Goal: Task Accomplishment & Management: Manage account settings

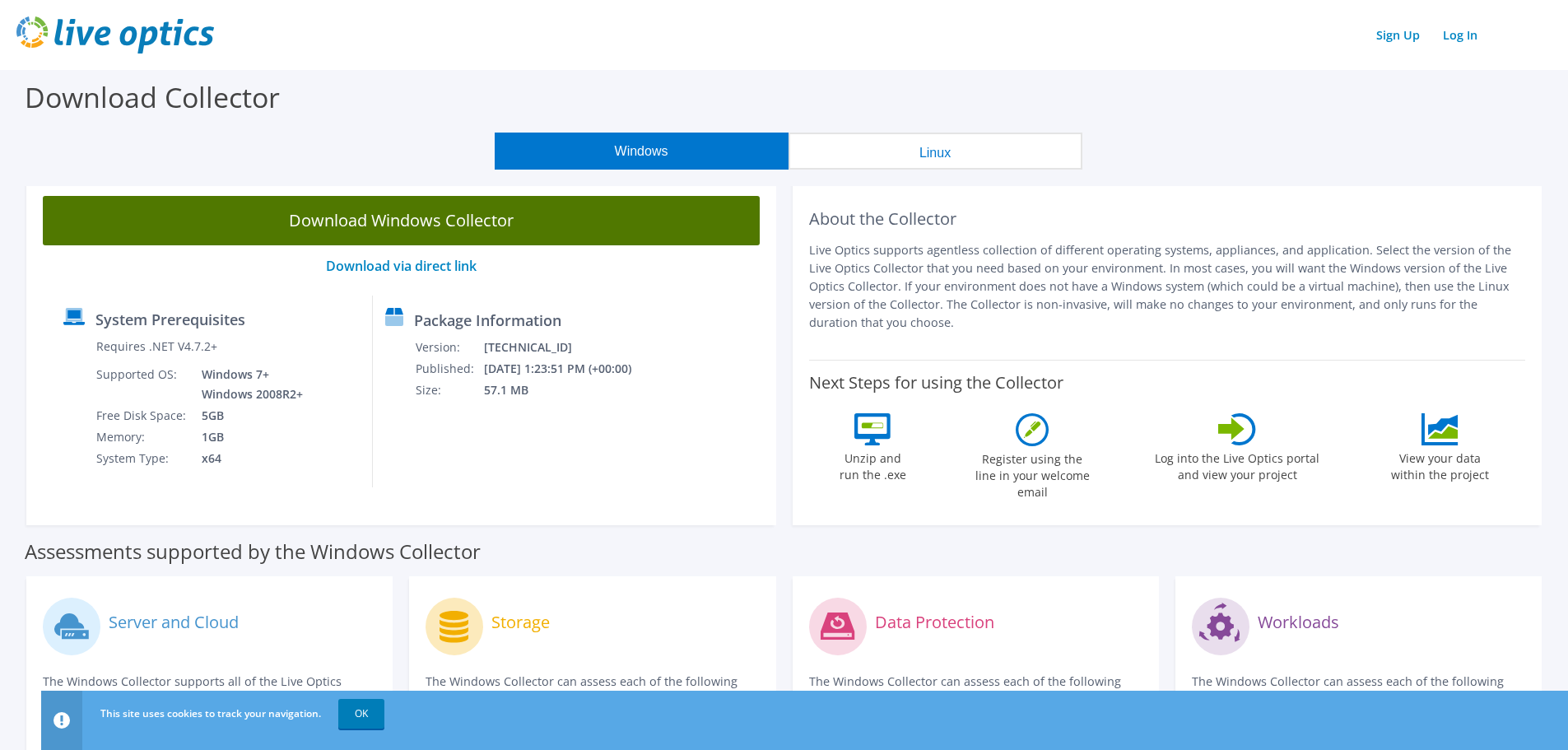
click at [424, 205] on link "Download Windows Collector" at bounding box center [400, 220] width 717 height 50
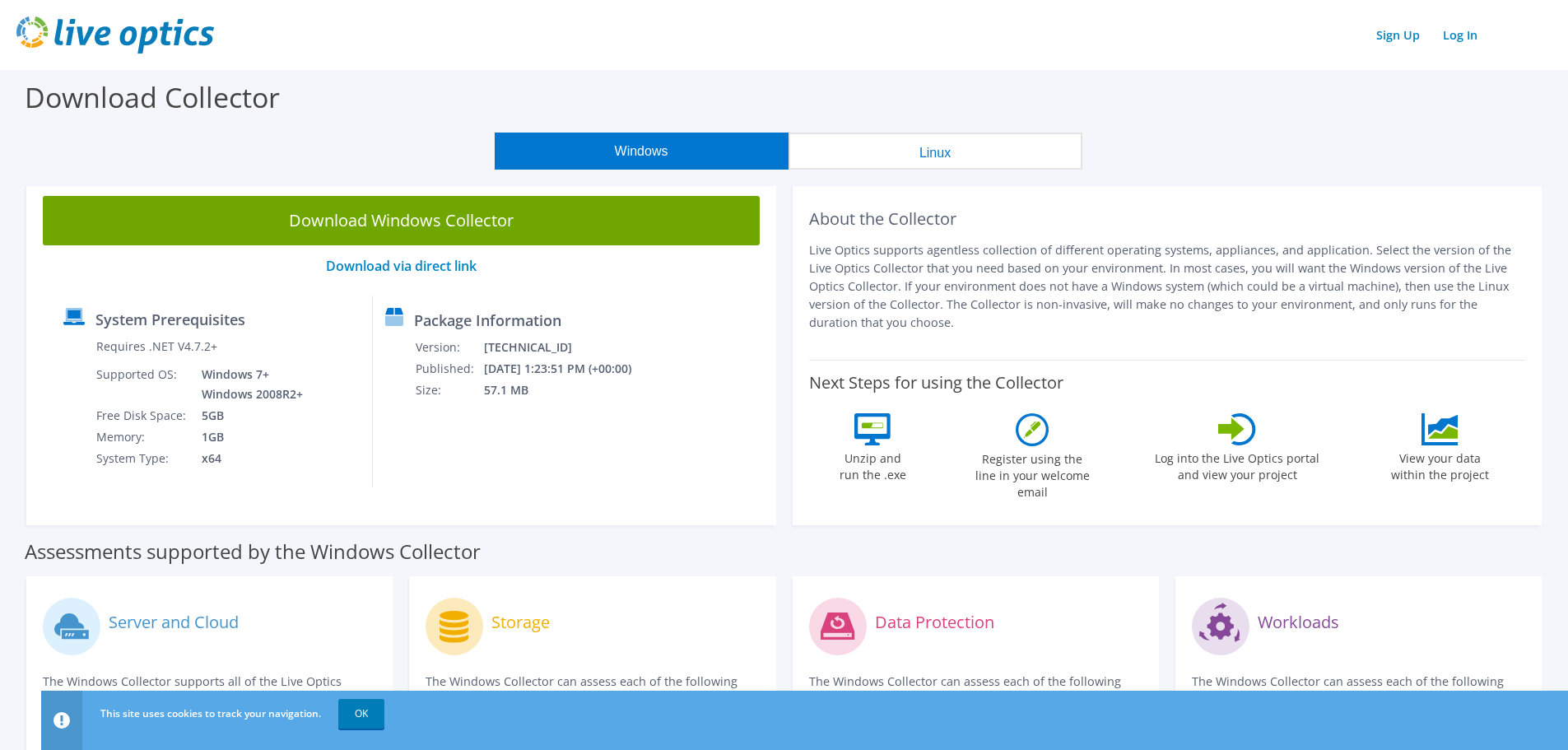
click at [109, 28] on img at bounding box center [115, 34] width 197 height 37
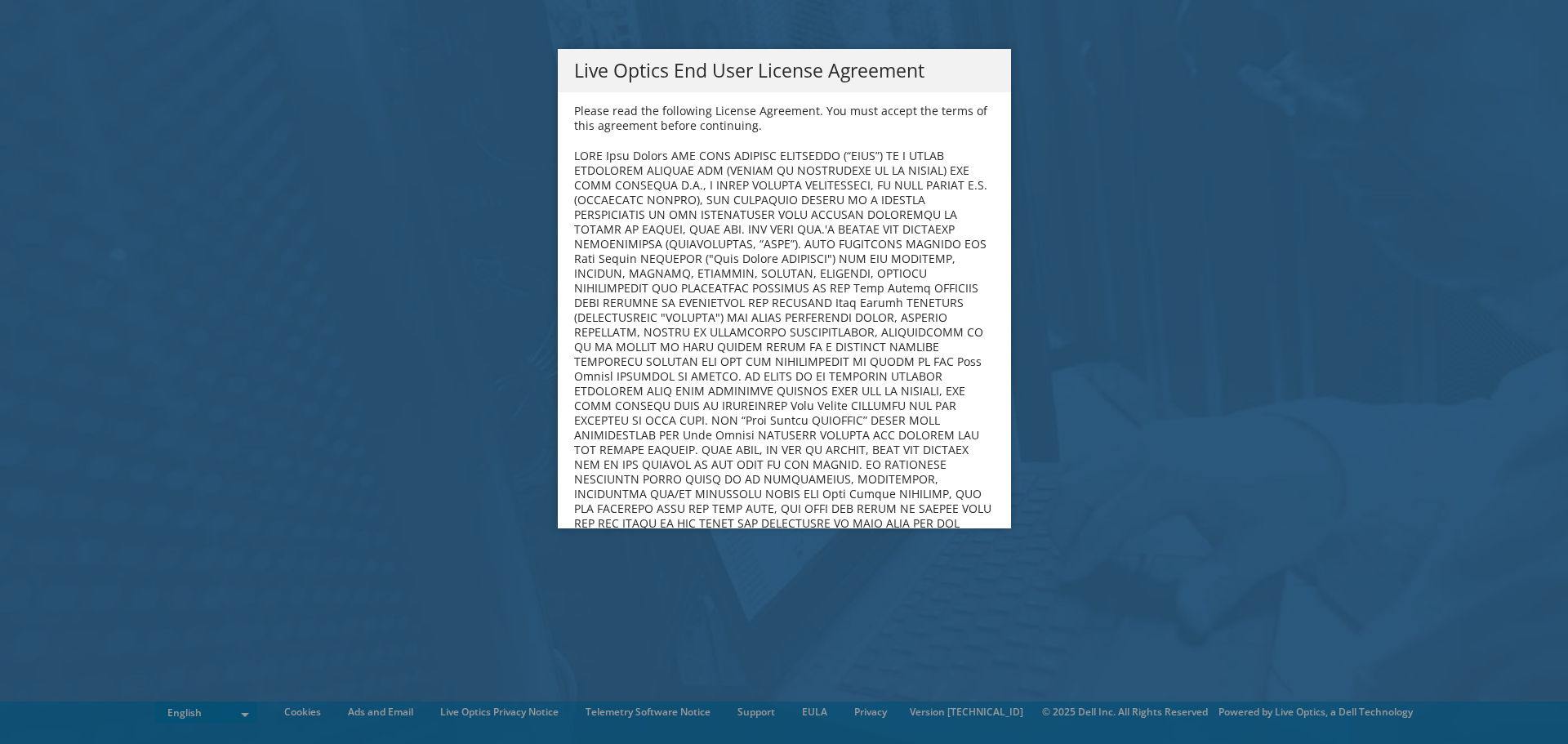
click at [629, 308] on b at bounding box center [784, 398] width 419 height 501
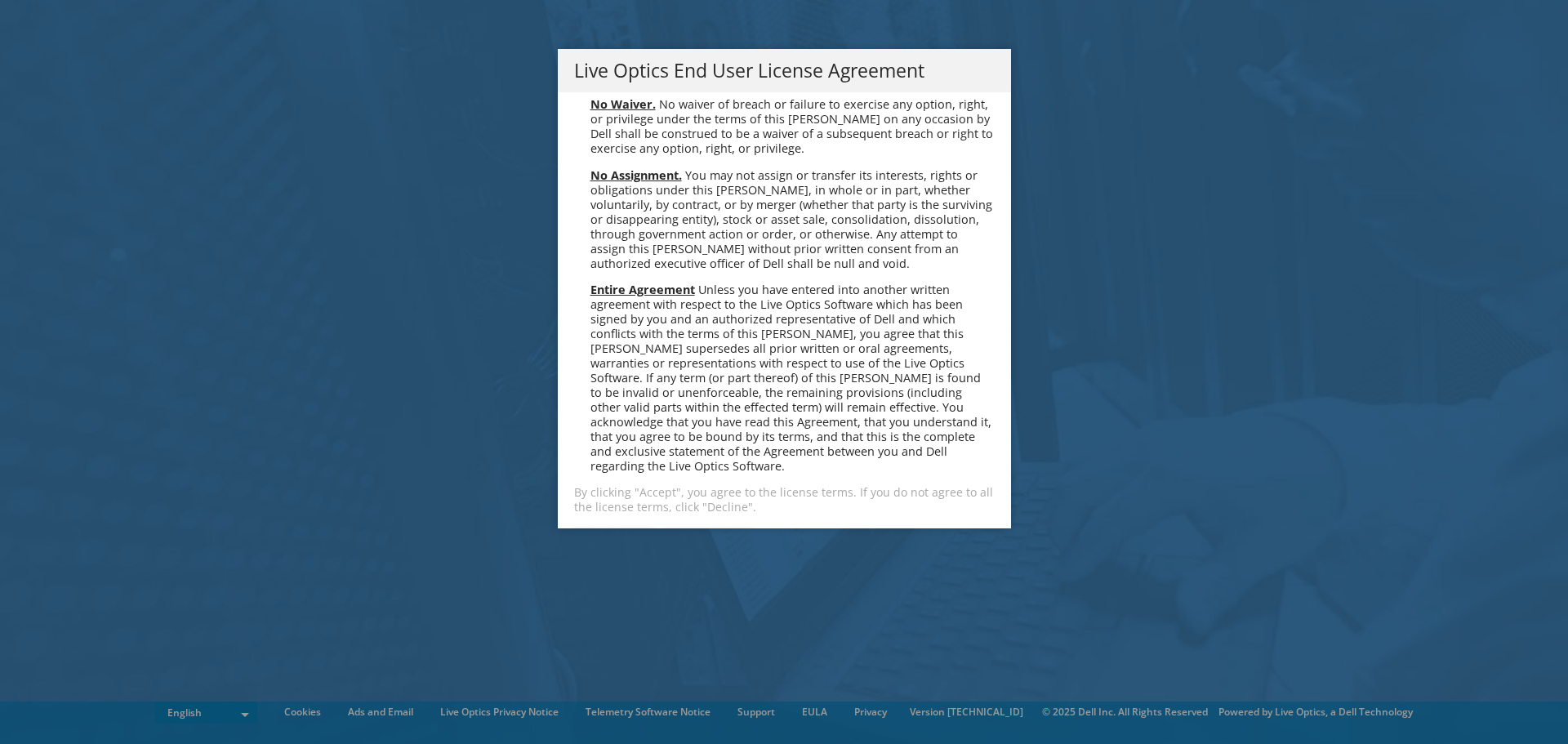
scroll to position [6175, 0]
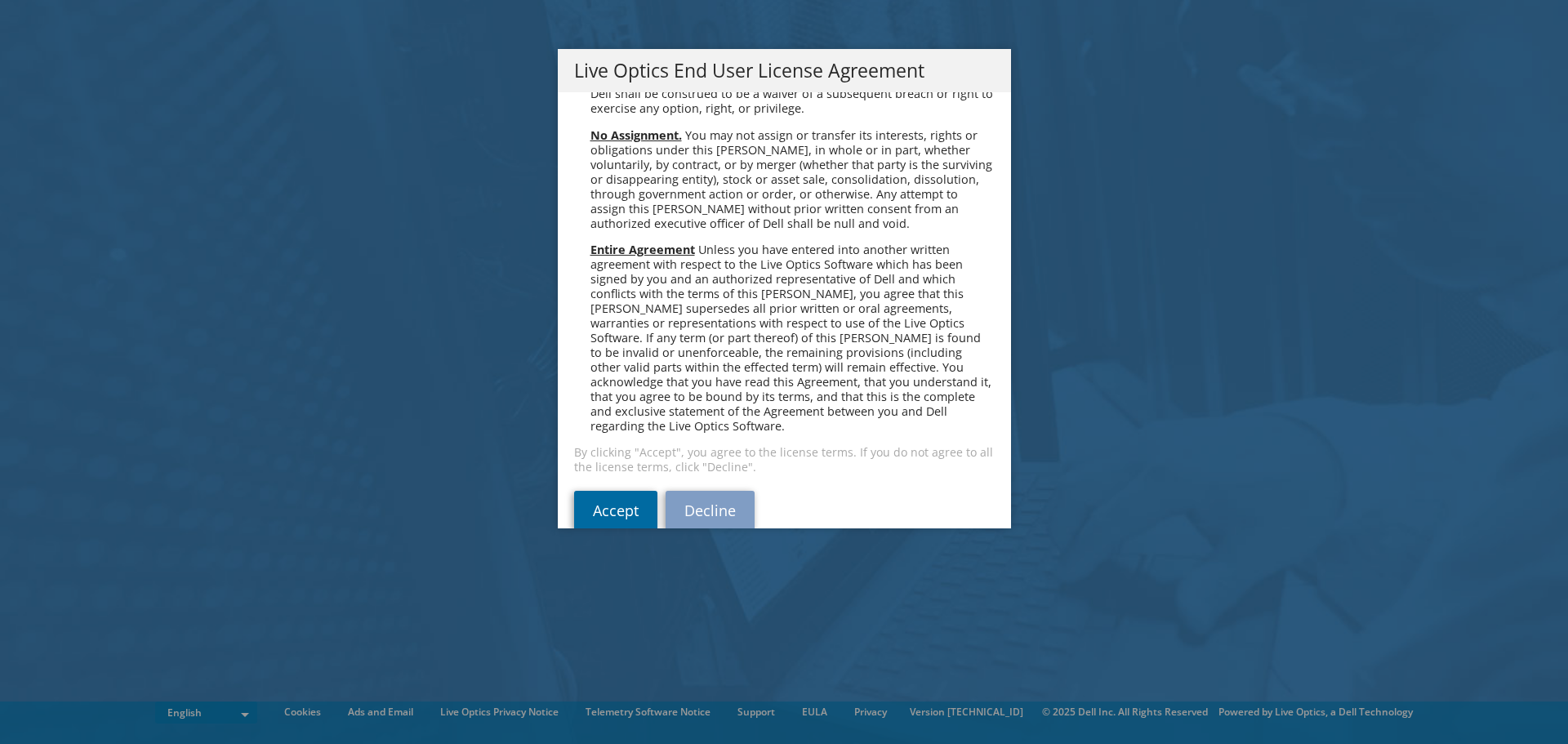
click at [621, 491] on link "Accept" at bounding box center [615, 511] width 83 height 39
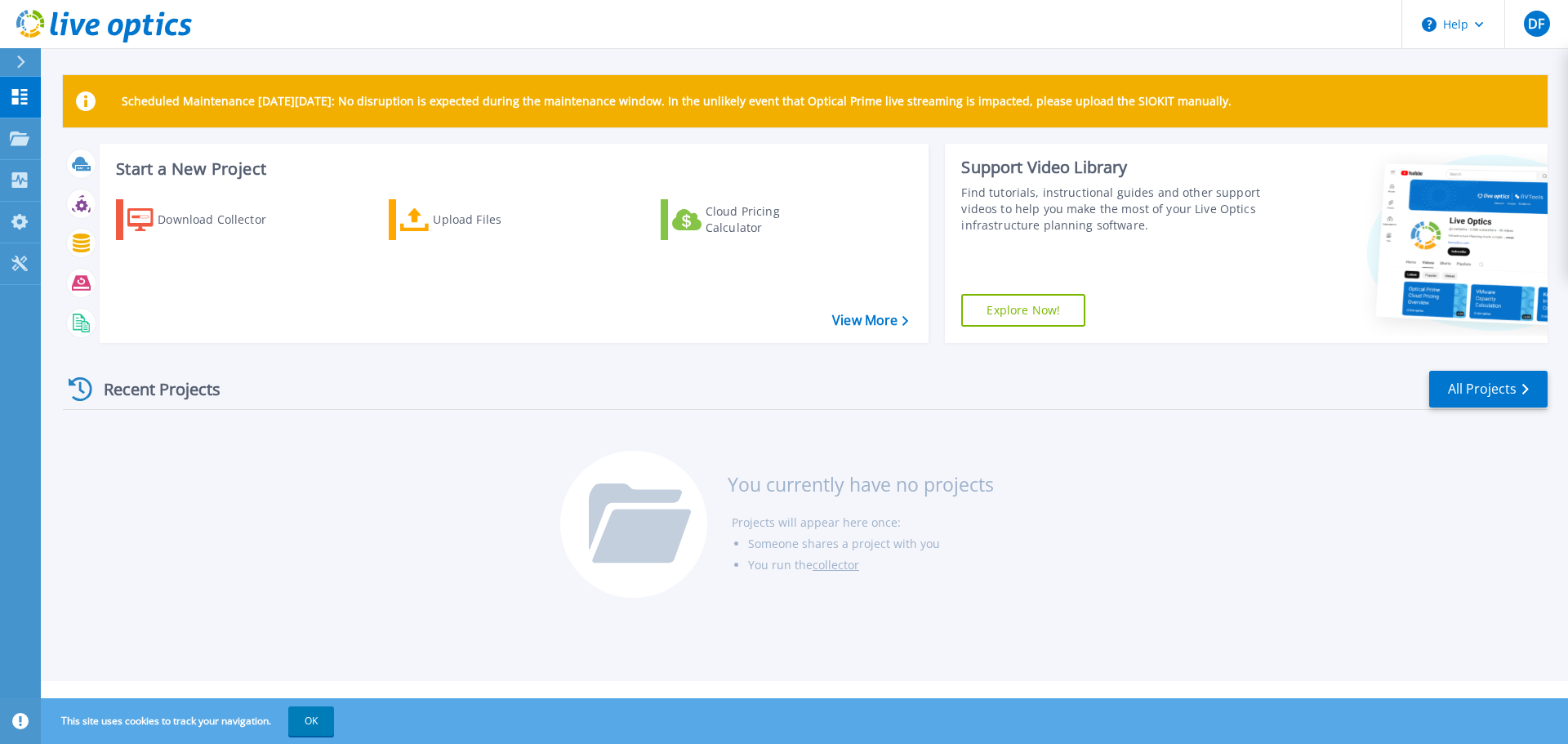
click at [117, 487] on div "Recent Projects All Projects You currently have no projects Projects will appea…" at bounding box center [805, 485] width 1485 height 258
click at [34, 140] on link "Projects Projects" at bounding box center [21, 139] width 41 height 42
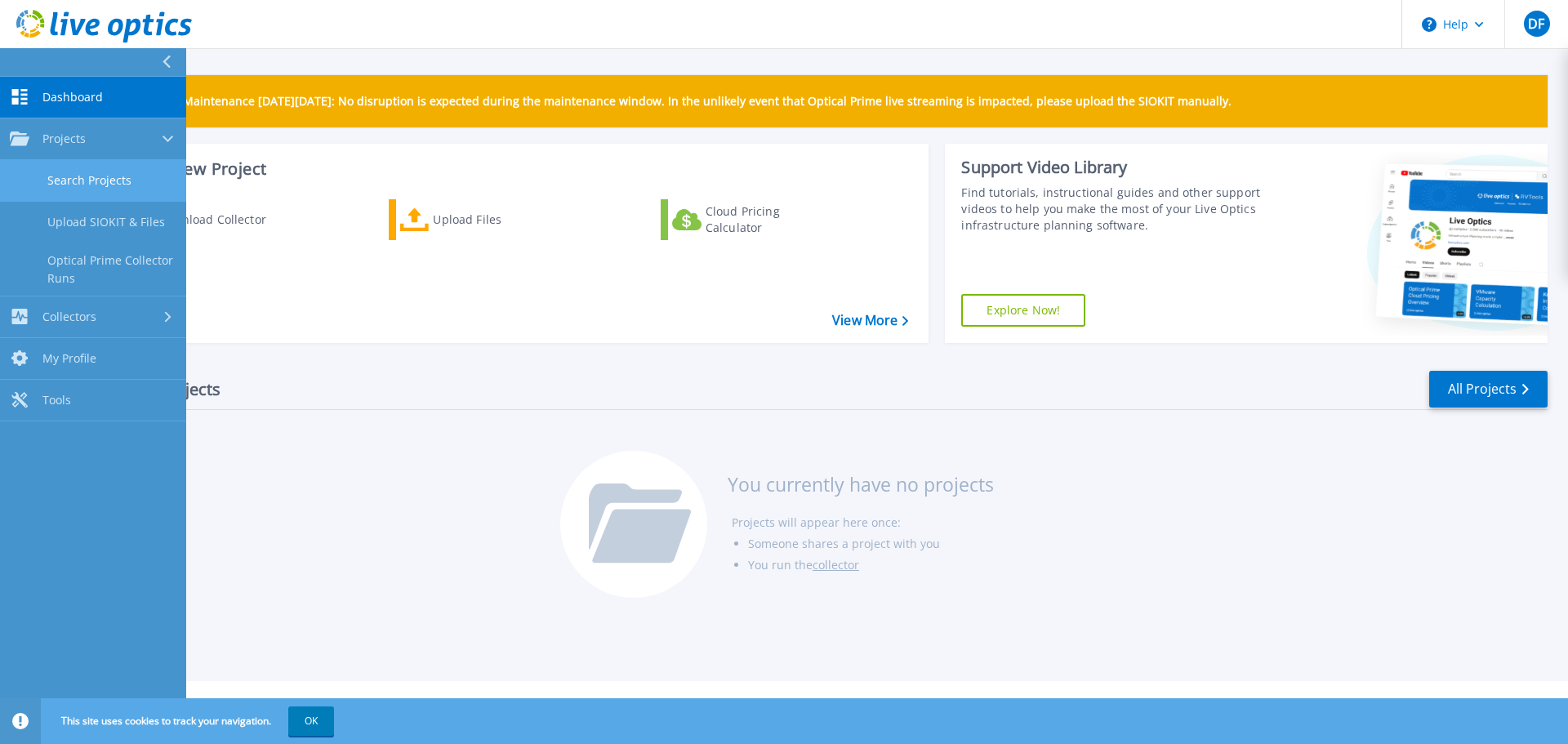
click at [39, 164] on link "Search Projects" at bounding box center [93, 181] width 186 height 42
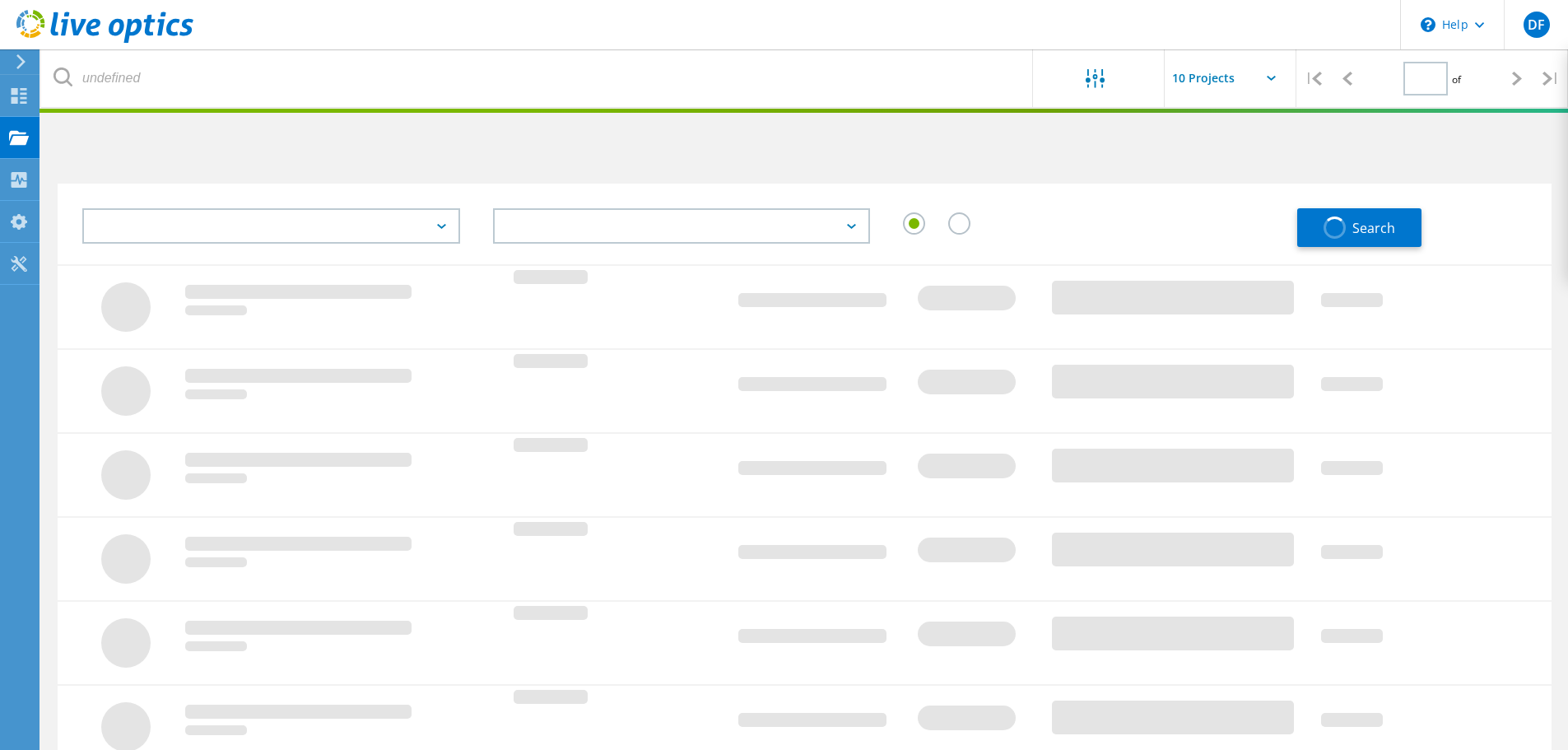
type input "1"
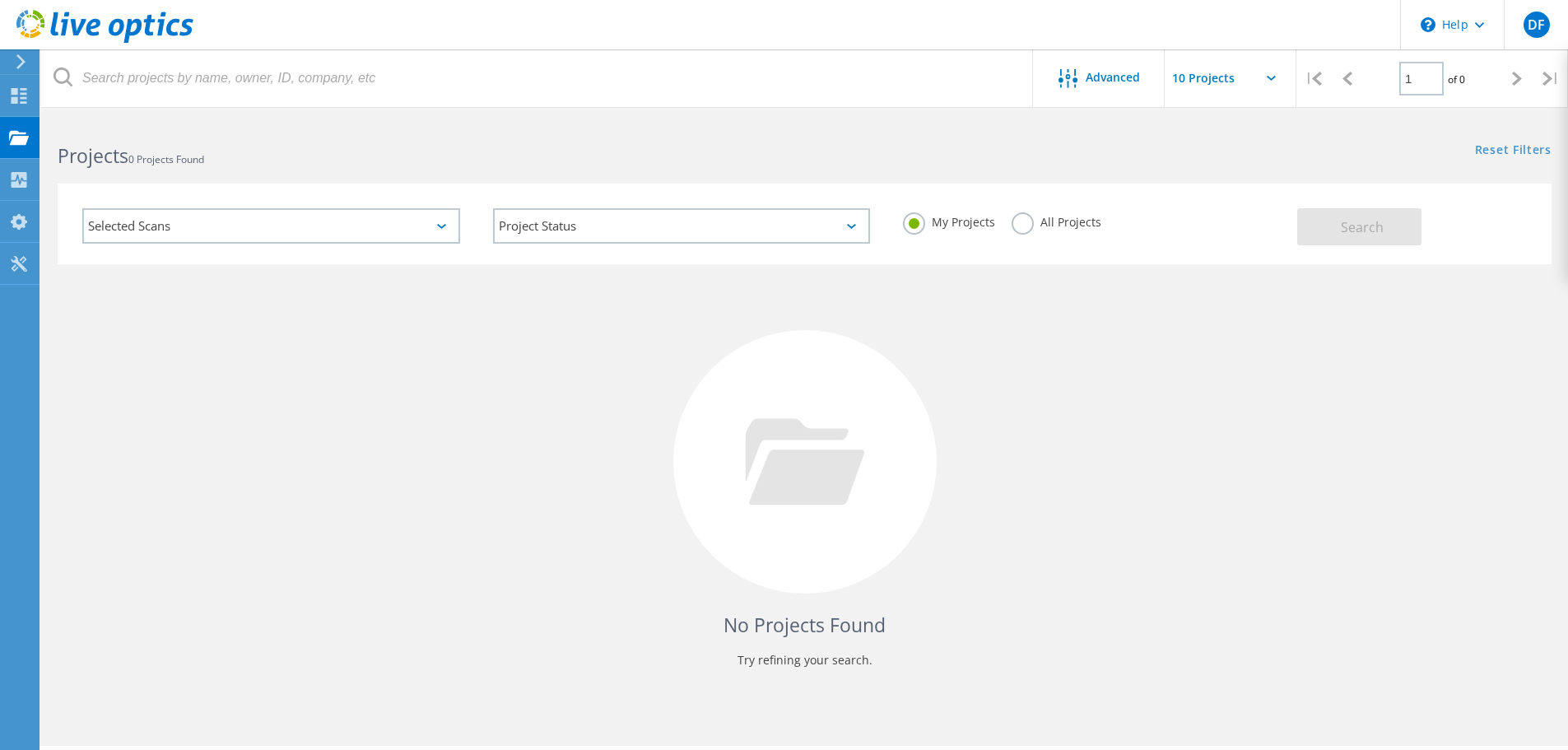
click at [251, 233] on div "Selected Scans" at bounding box center [271, 225] width 378 height 35
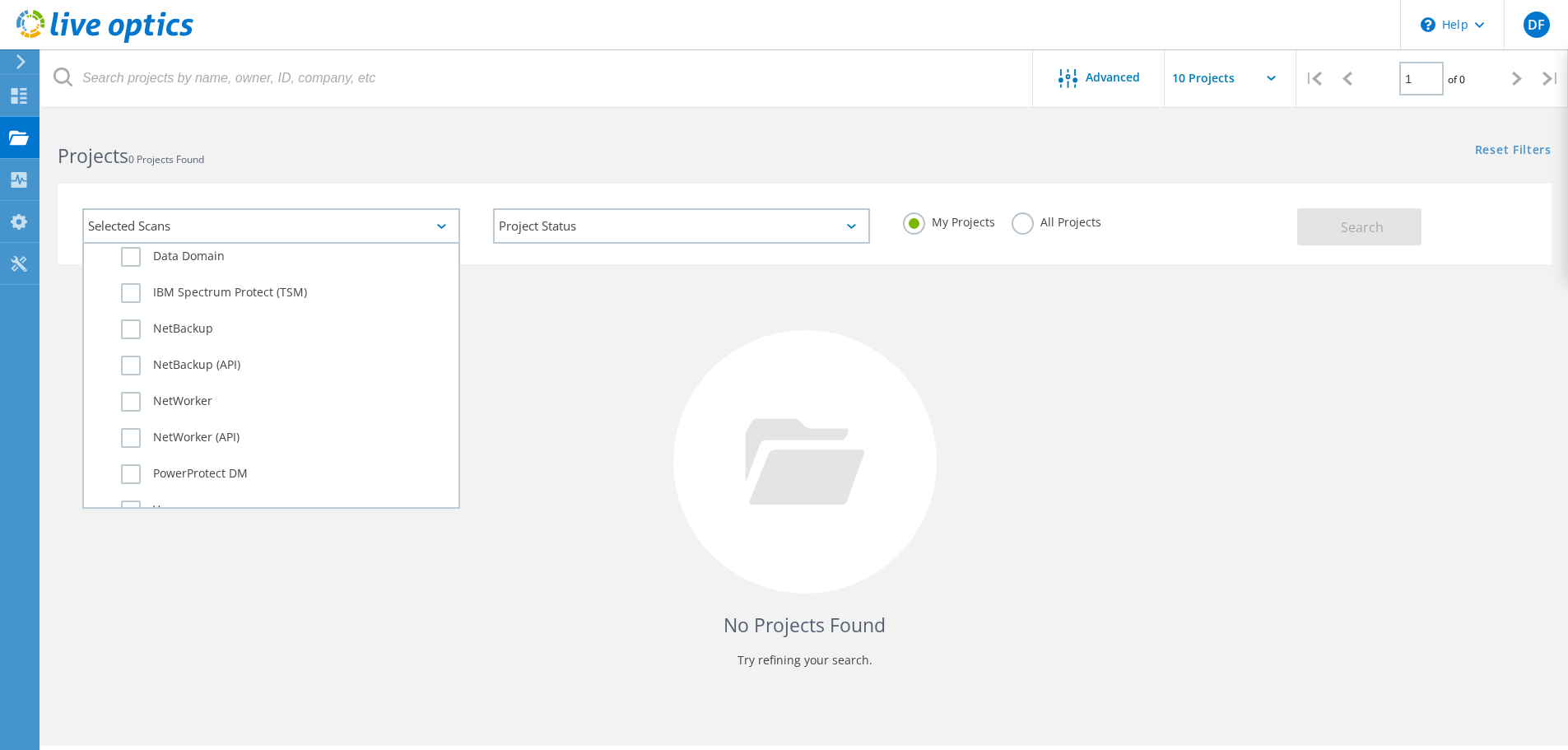
scroll to position [1157, 0]
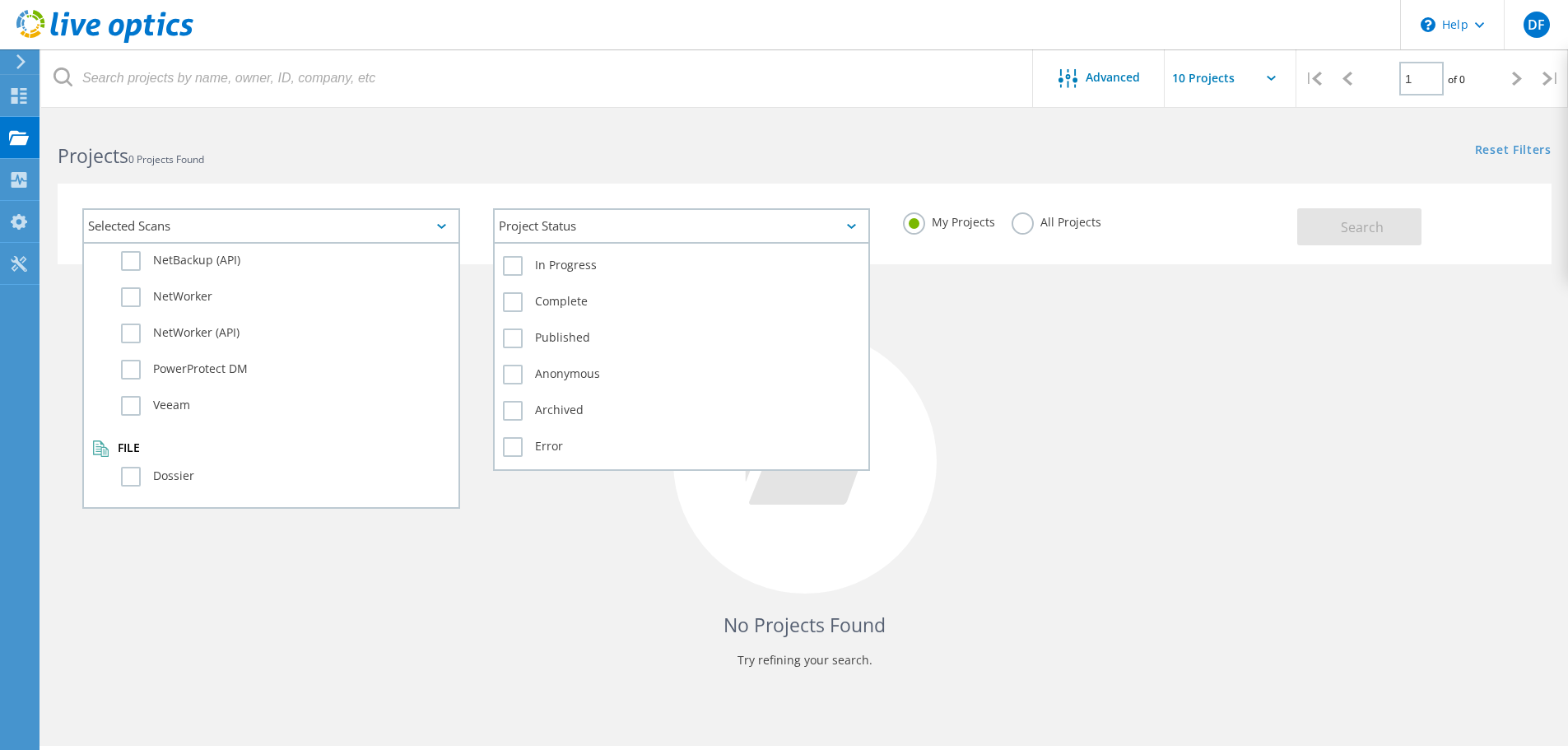
click at [848, 226] on icon at bounding box center [852, 225] width 9 height 5
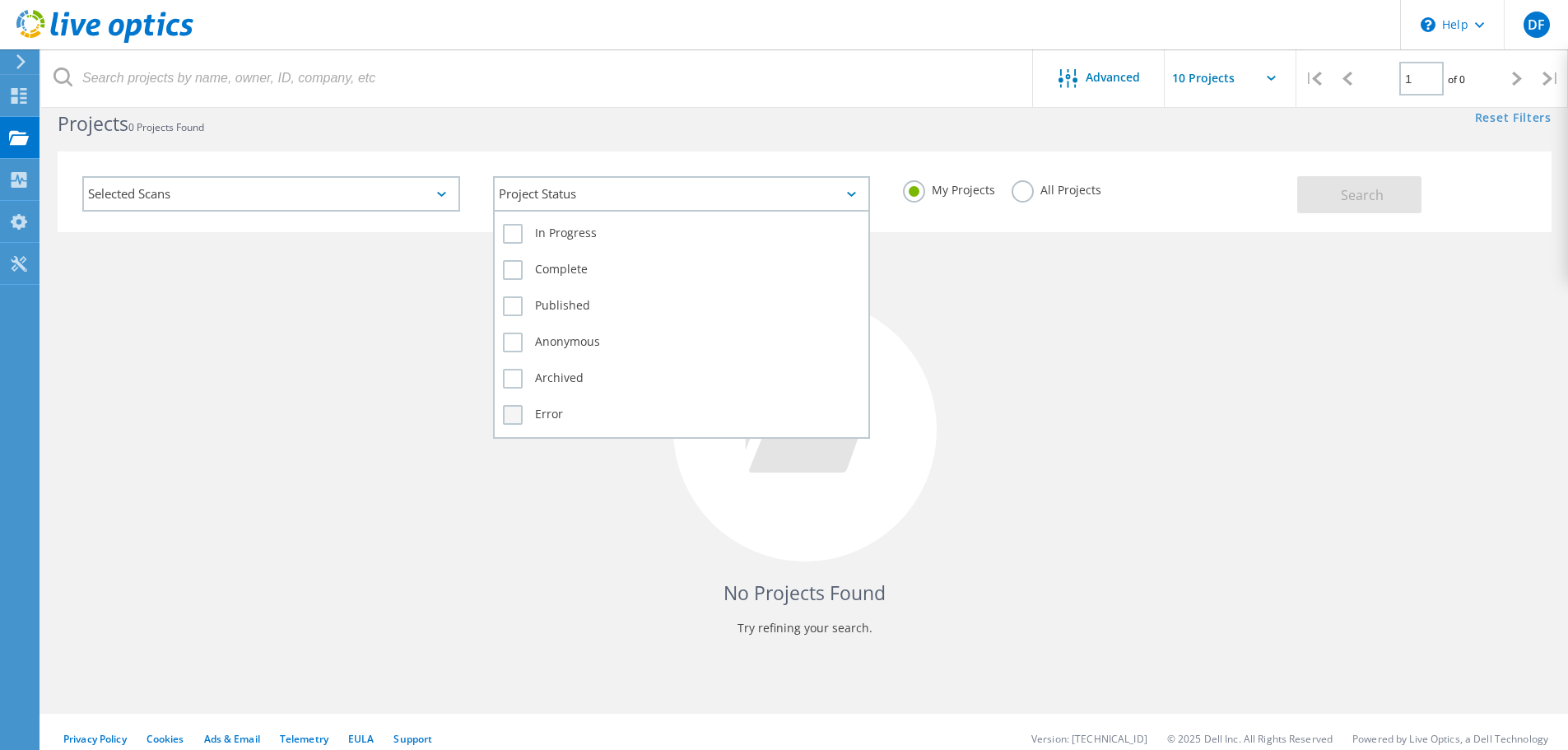
scroll to position [45, 0]
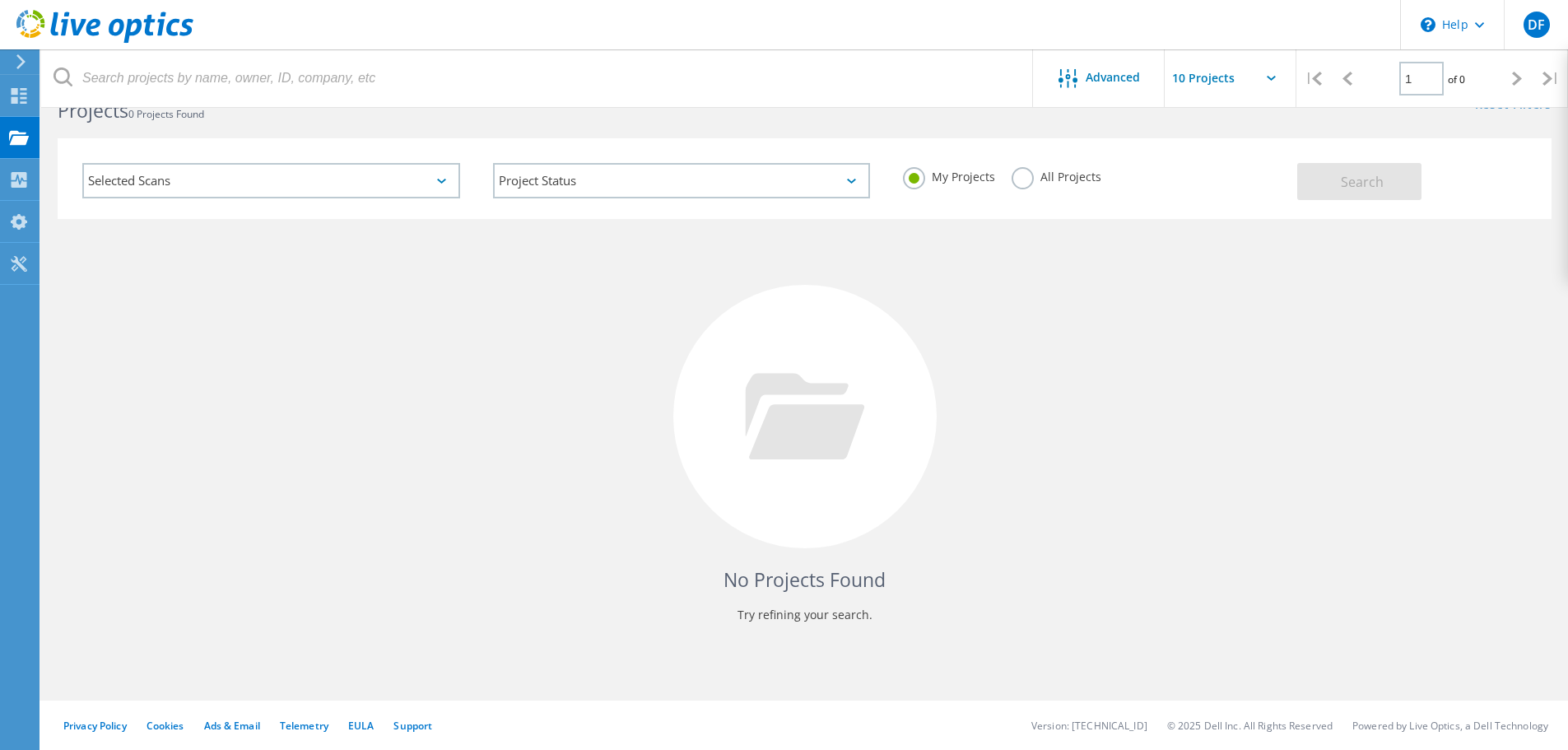
click at [701, 500] on div "No Projects Found Try refining your search." at bounding box center [804, 432] width 1494 height 425
click at [1545, 18] on span "DF" at bounding box center [1536, 24] width 17 height 14
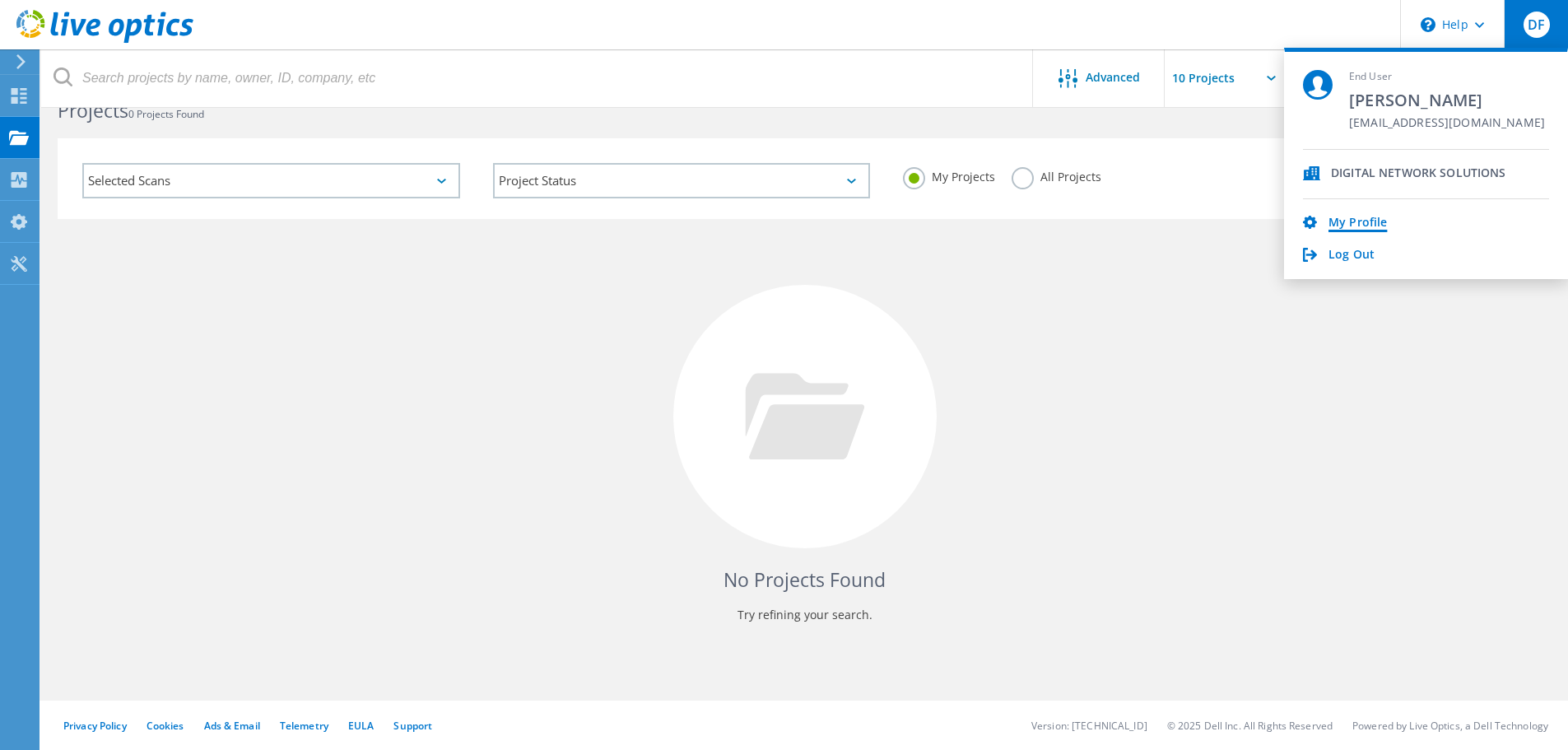
click at [1353, 226] on link "My Profile" at bounding box center [1358, 223] width 59 height 15
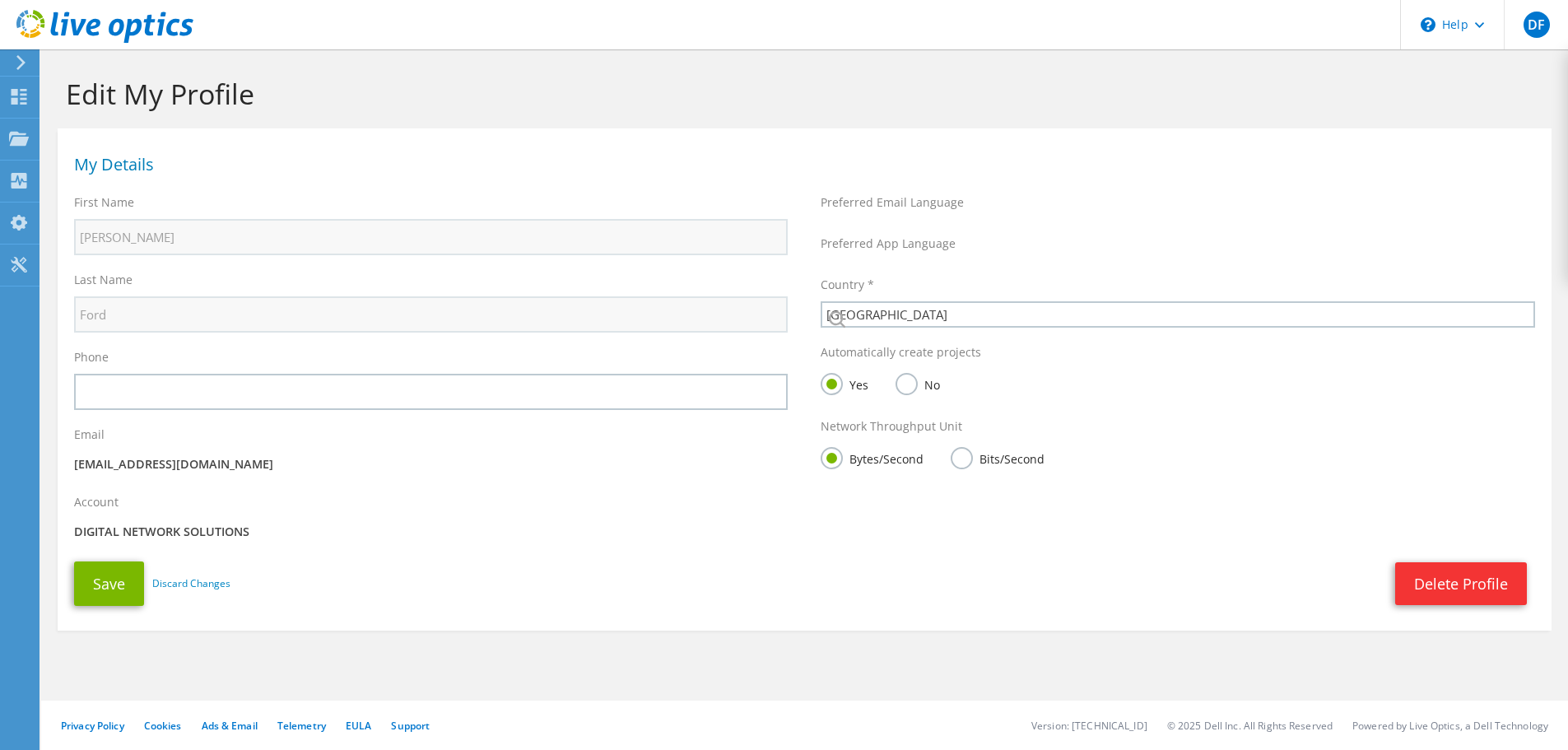
select select "224"
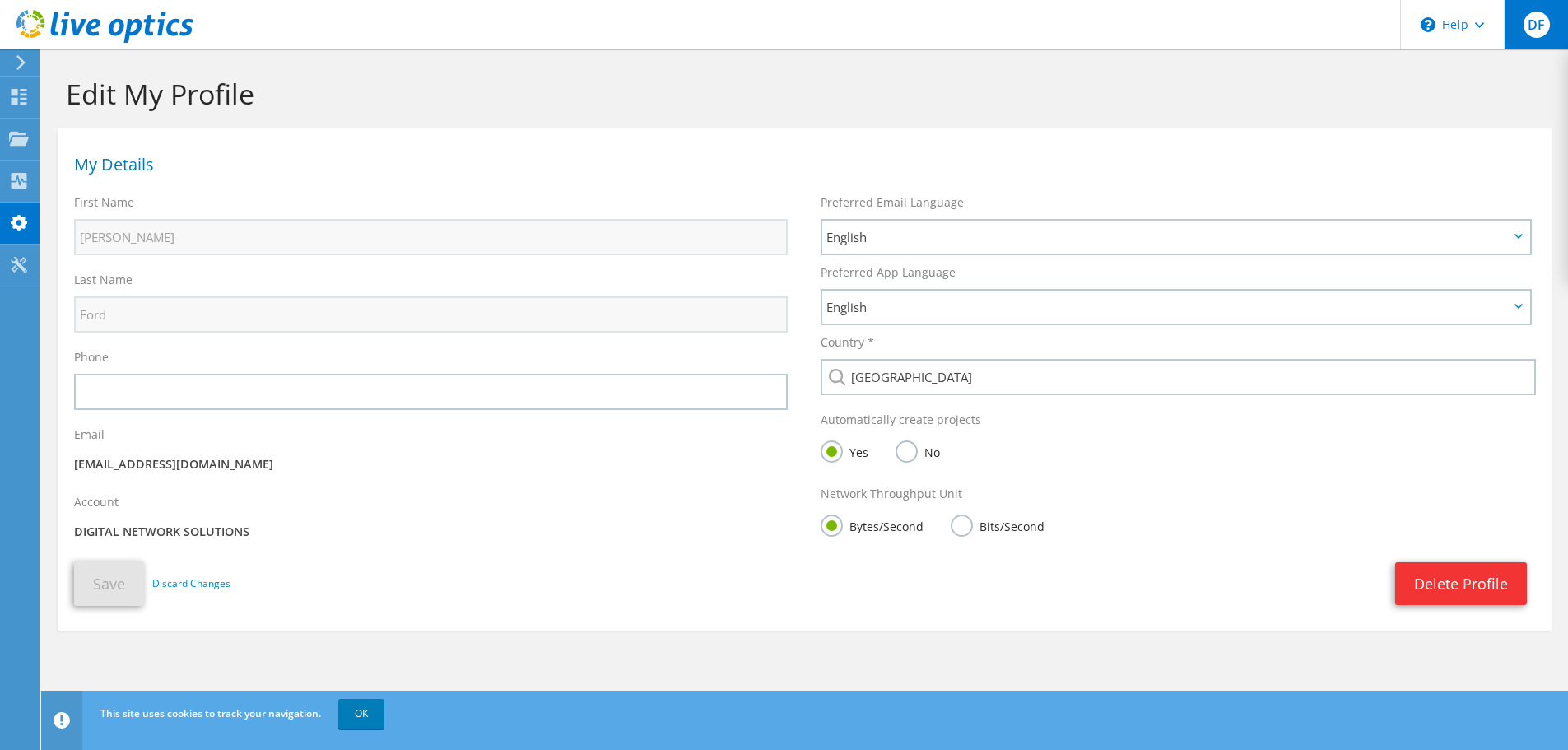
click at [1523, 29] on div "DF" at bounding box center [1536, 24] width 64 height 50
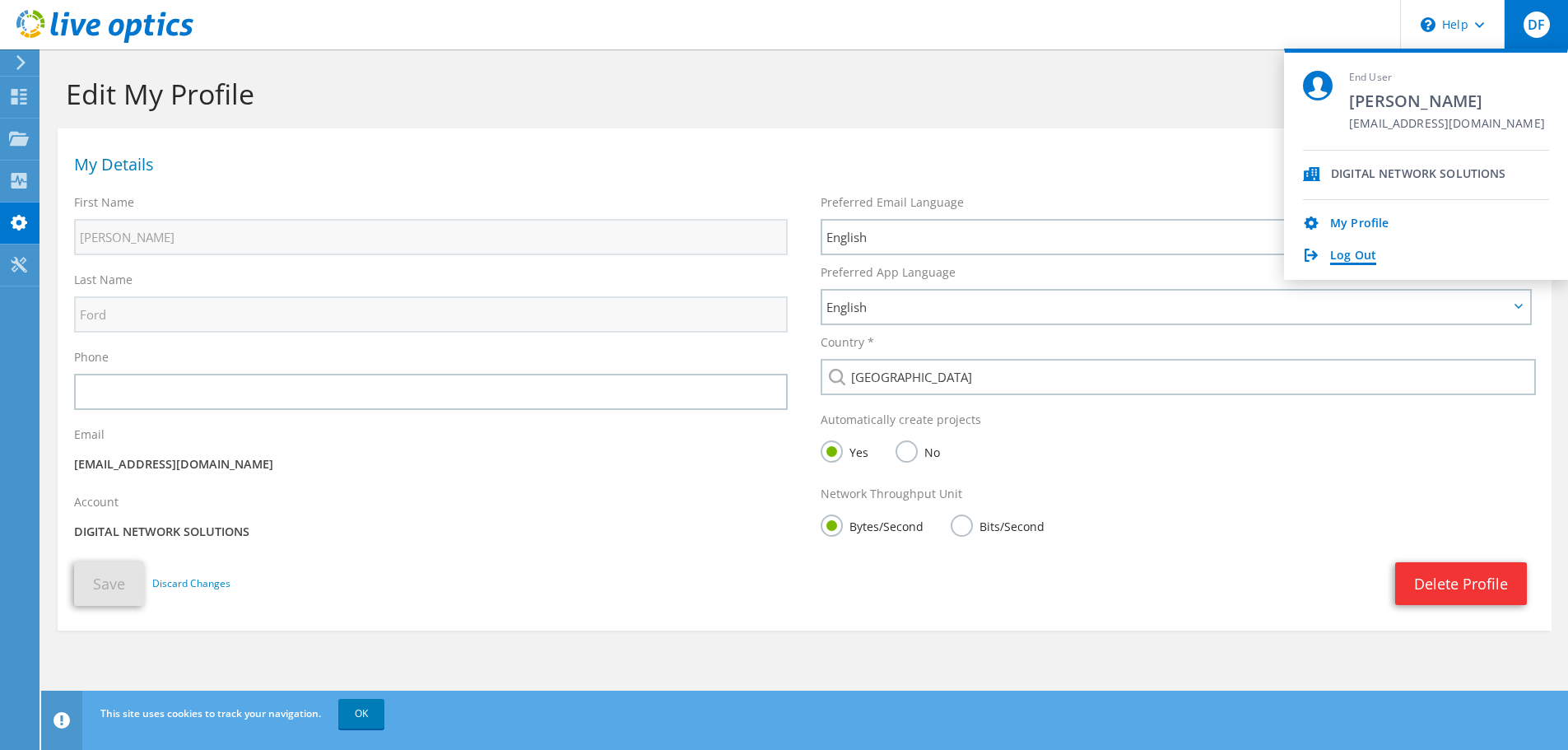
click at [1337, 261] on link "Log Out" at bounding box center [1353, 256] width 46 height 15
